Goal: Task Accomplishment & Management: Complete application form

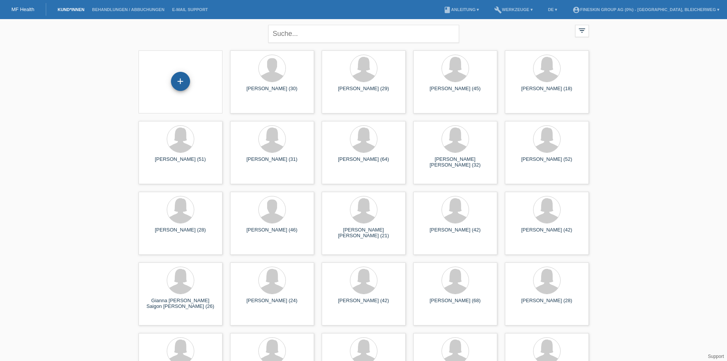
click at [179, 82] on div "+" at bounding box center [180, 81] width 19 height 19
